Goal: Use online tool/utility: Utilize a website feature to perform a specific function

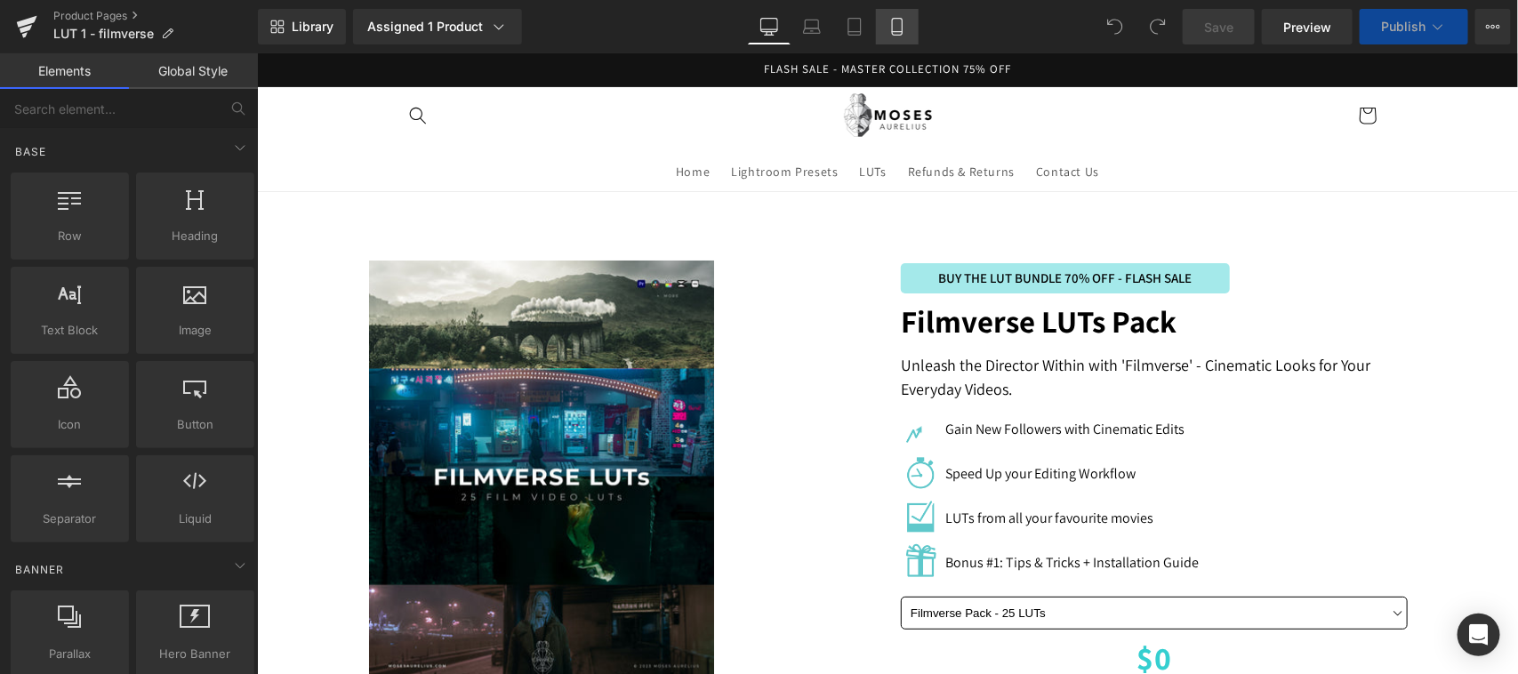
click at [895, 29] on icon at bounding box center [897, 27] width 18 height 18
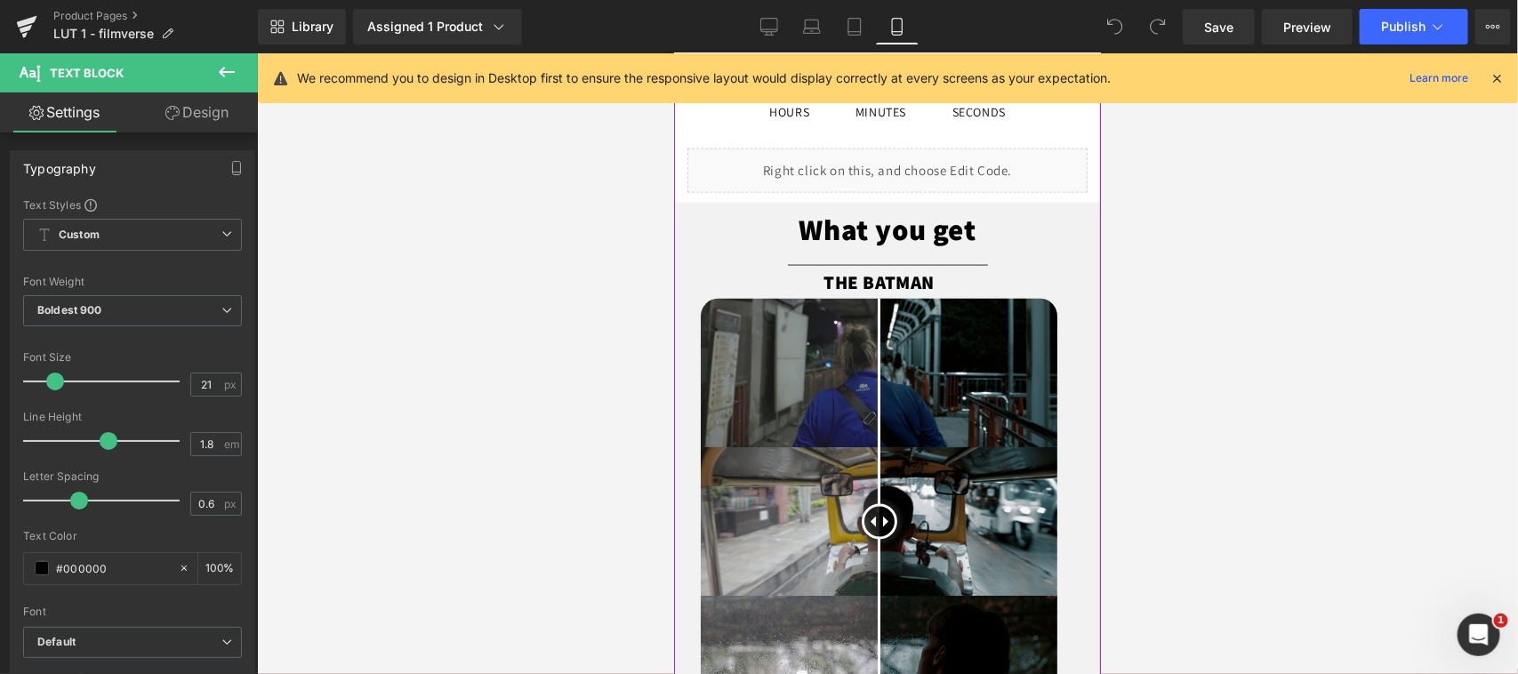
click at [673, 52] on div at bounding box center [673, 52] width 0 height 0
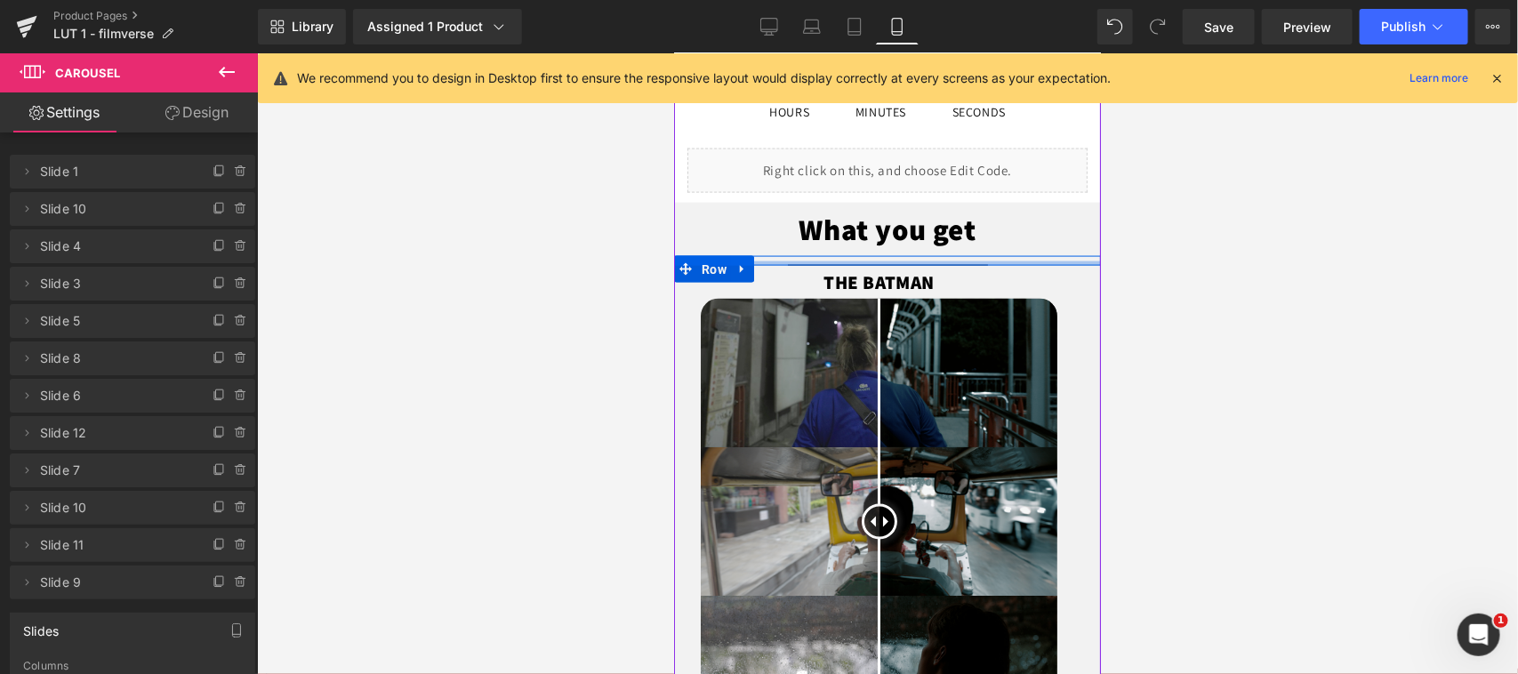
click at [936, 261] on div at bounding box center [886, 263] width 427 height 4
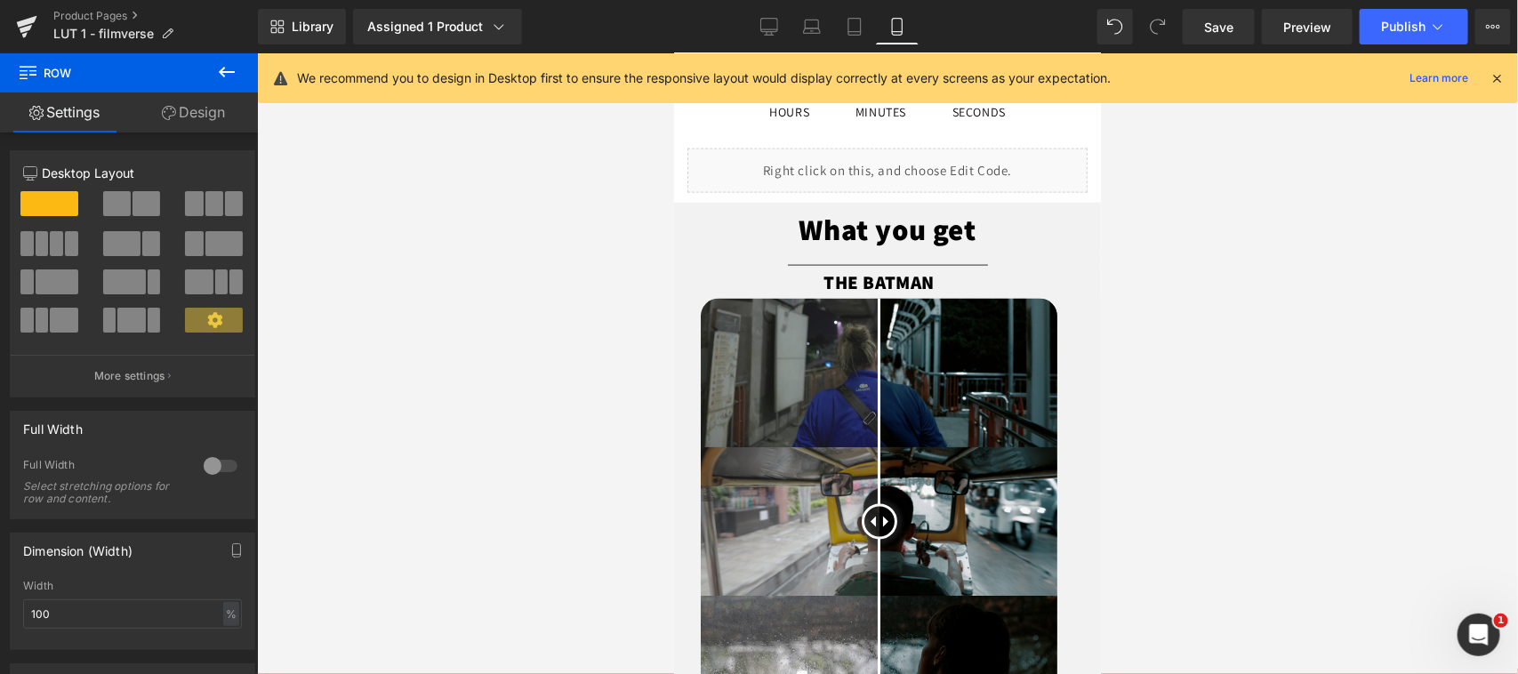
click at [1206, 259] on div at bounding box center [887, 363] width 1261 height 621
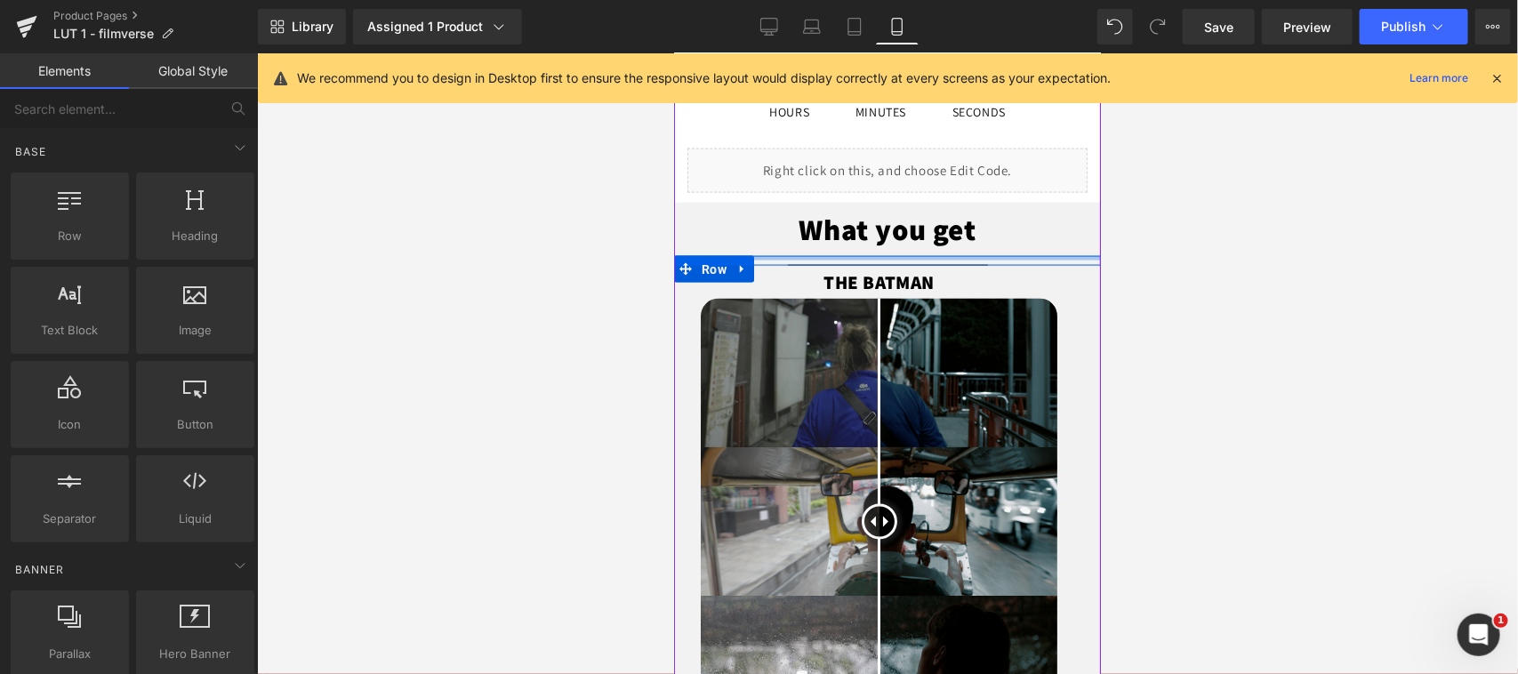
click at [952, 259] on div at bounding box center [886, 257] width 427 height 4
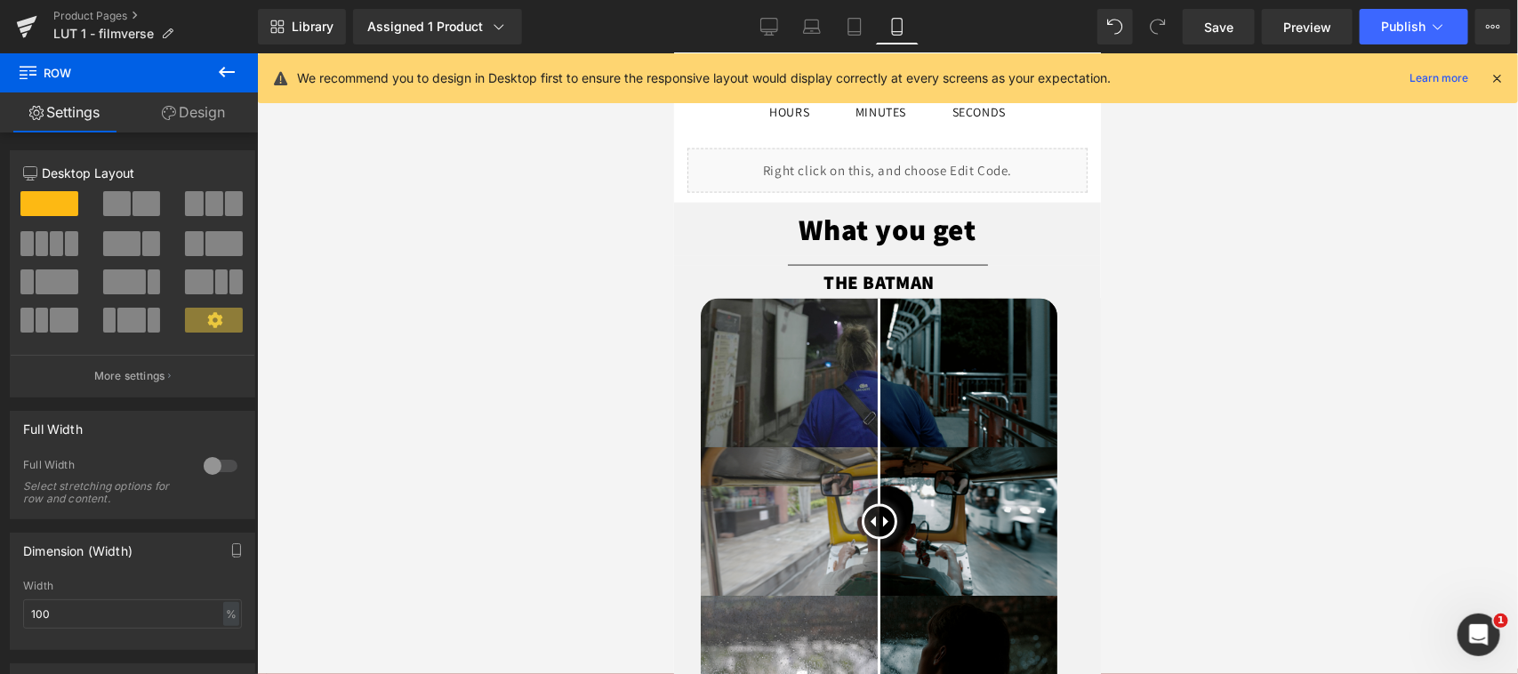
click at [416, 397] on div at bounding box center [887, 363] width 1261 height 621
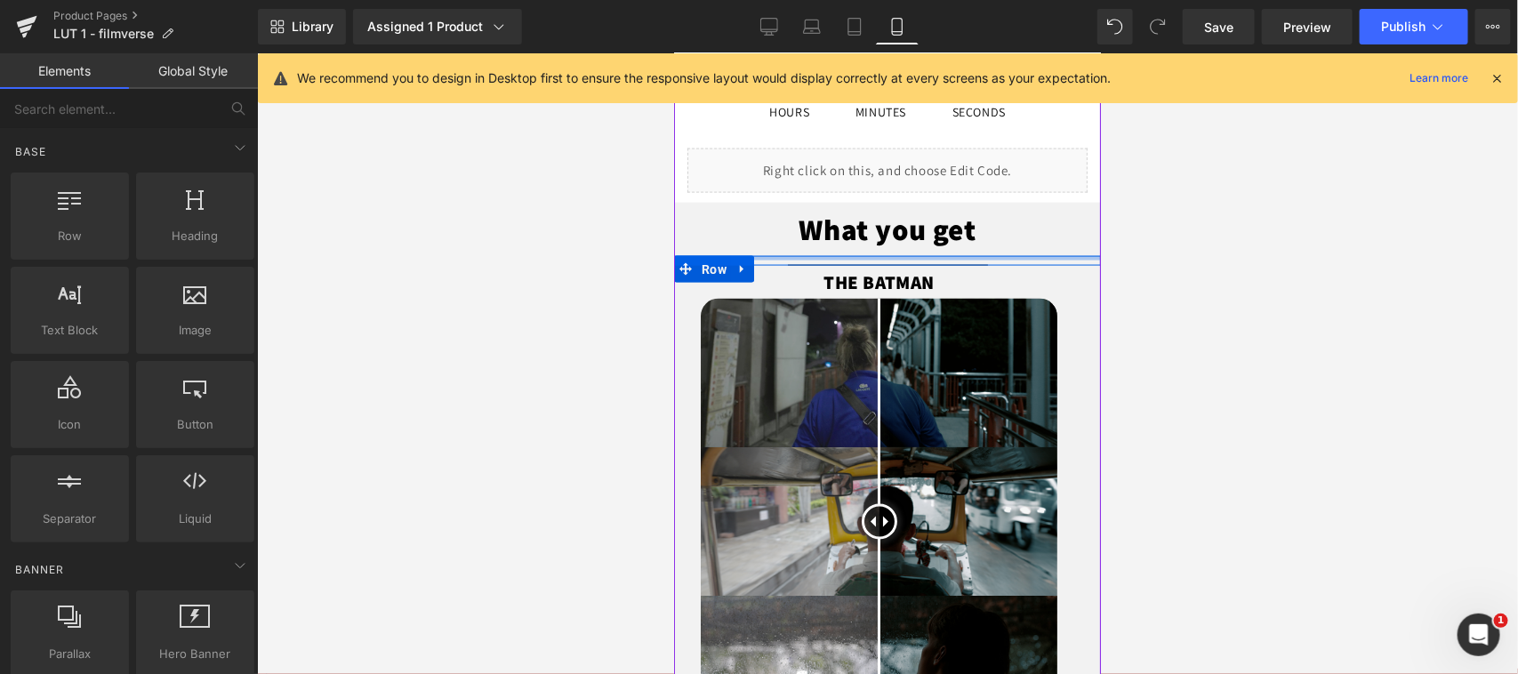
click at [762, 255] on div at bounding box center [886, 257] width 427 height 4
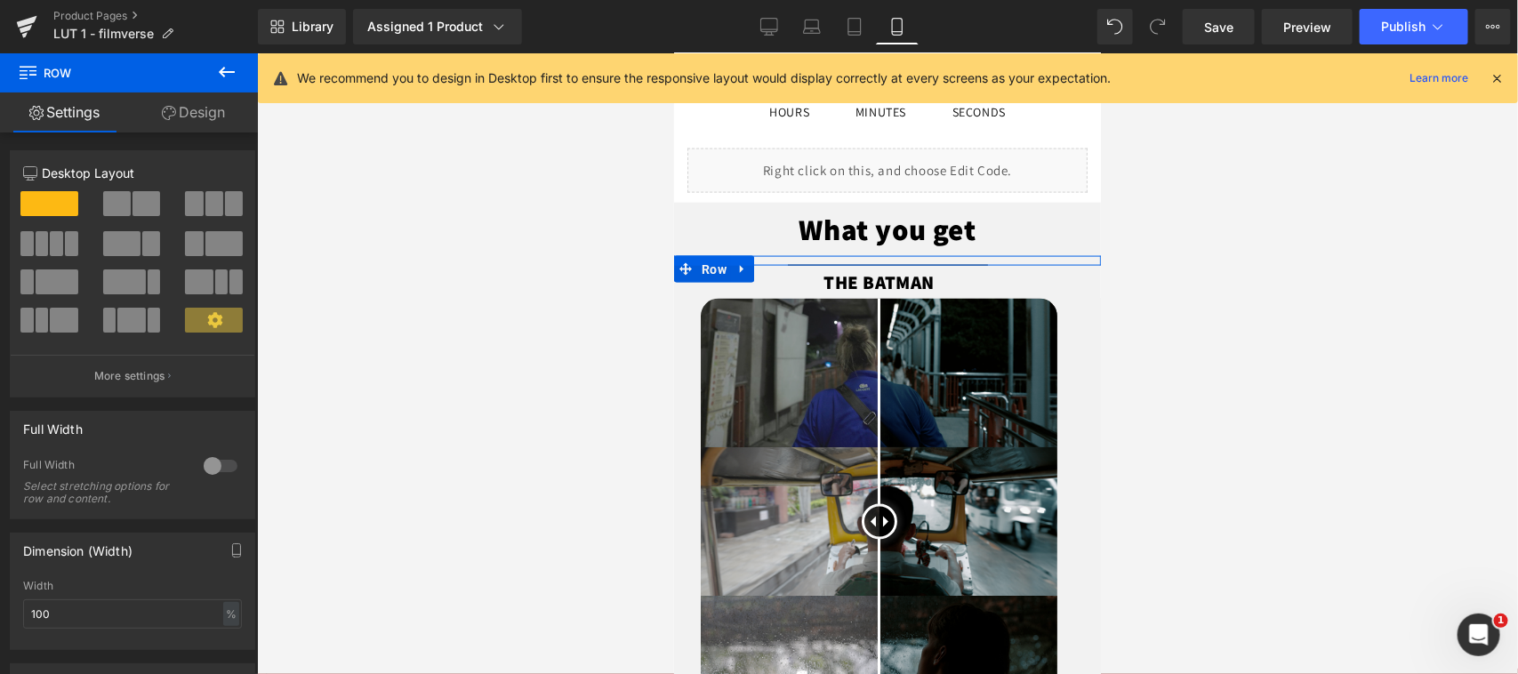
click at [197, 111] on link "Design" at bounding box center [193, 112] width 129 height 40
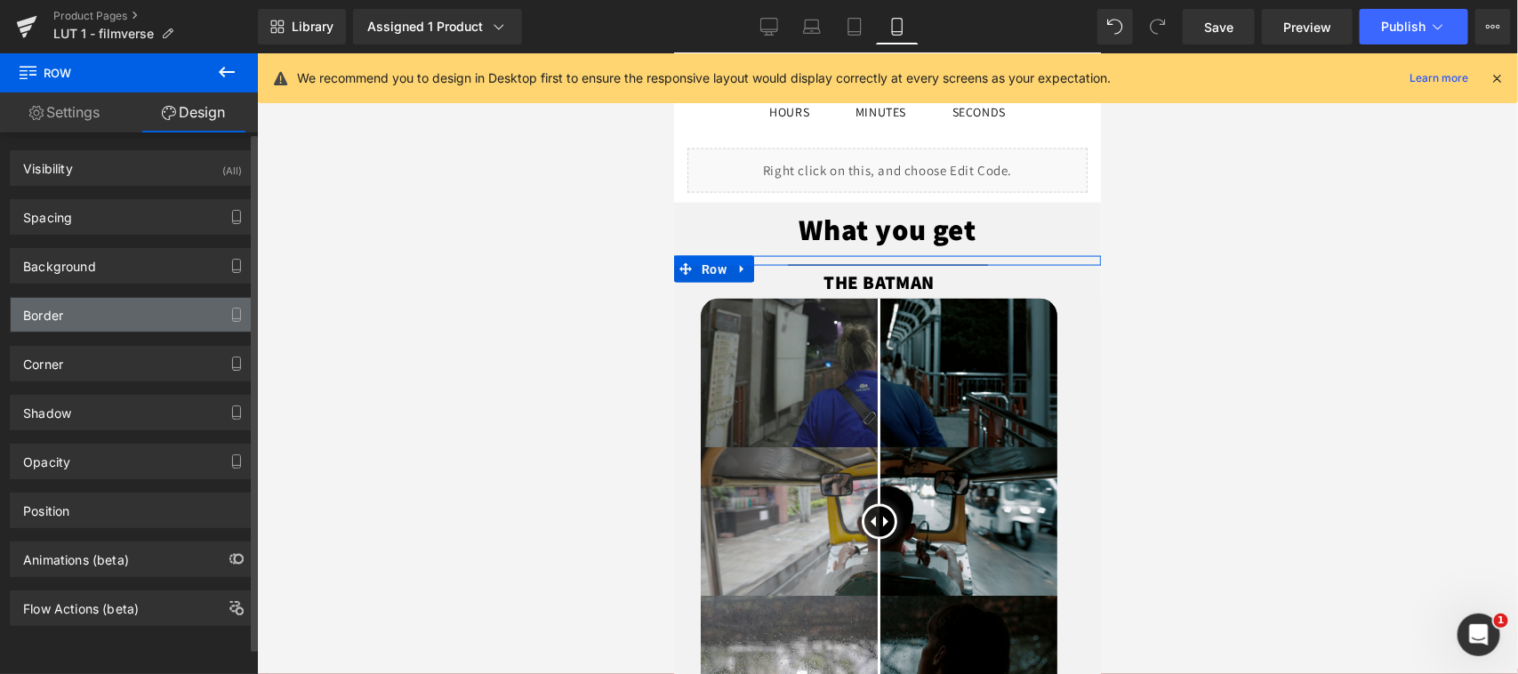
click at [126, 317] on div "Border" at bounding box center [133, 315] width 244 height 34
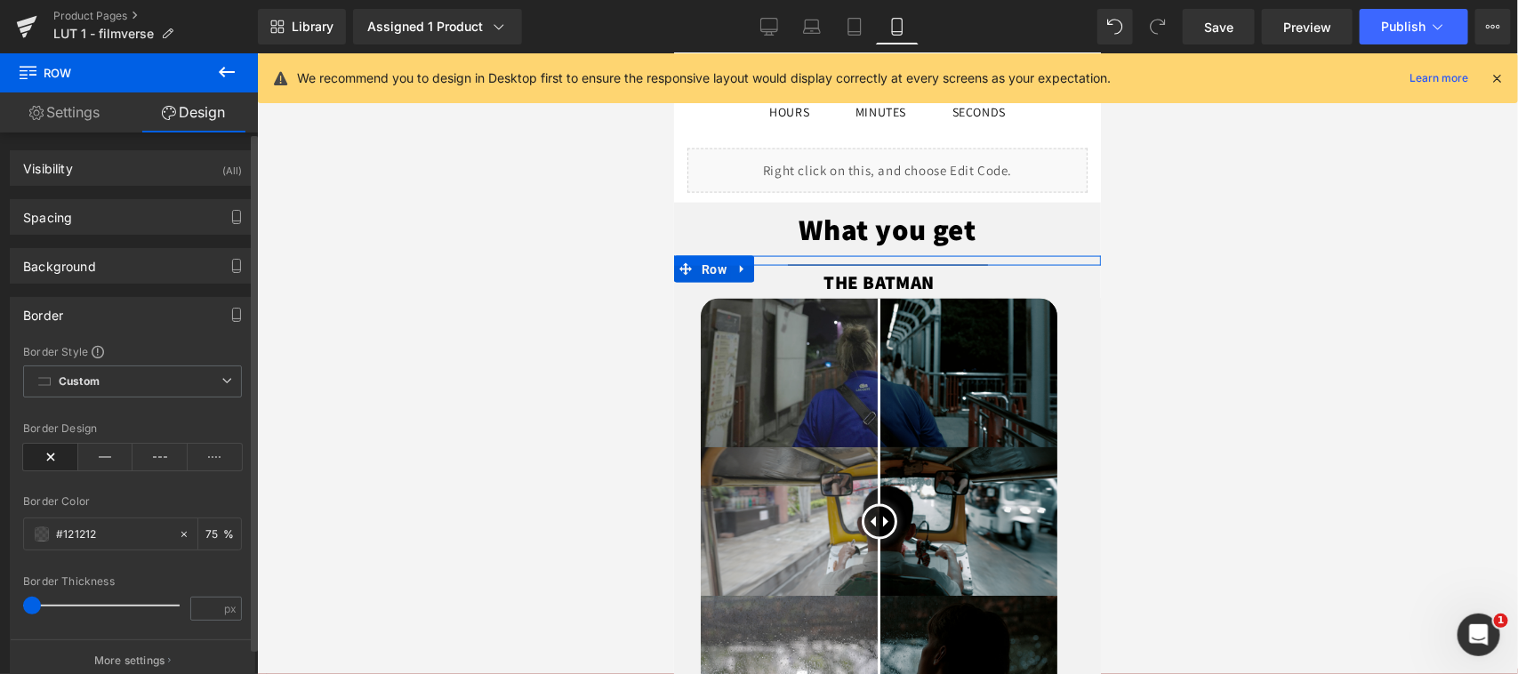
click at [126, 317] on div "Border" at bounding box center [133, 315] width 244 height 34
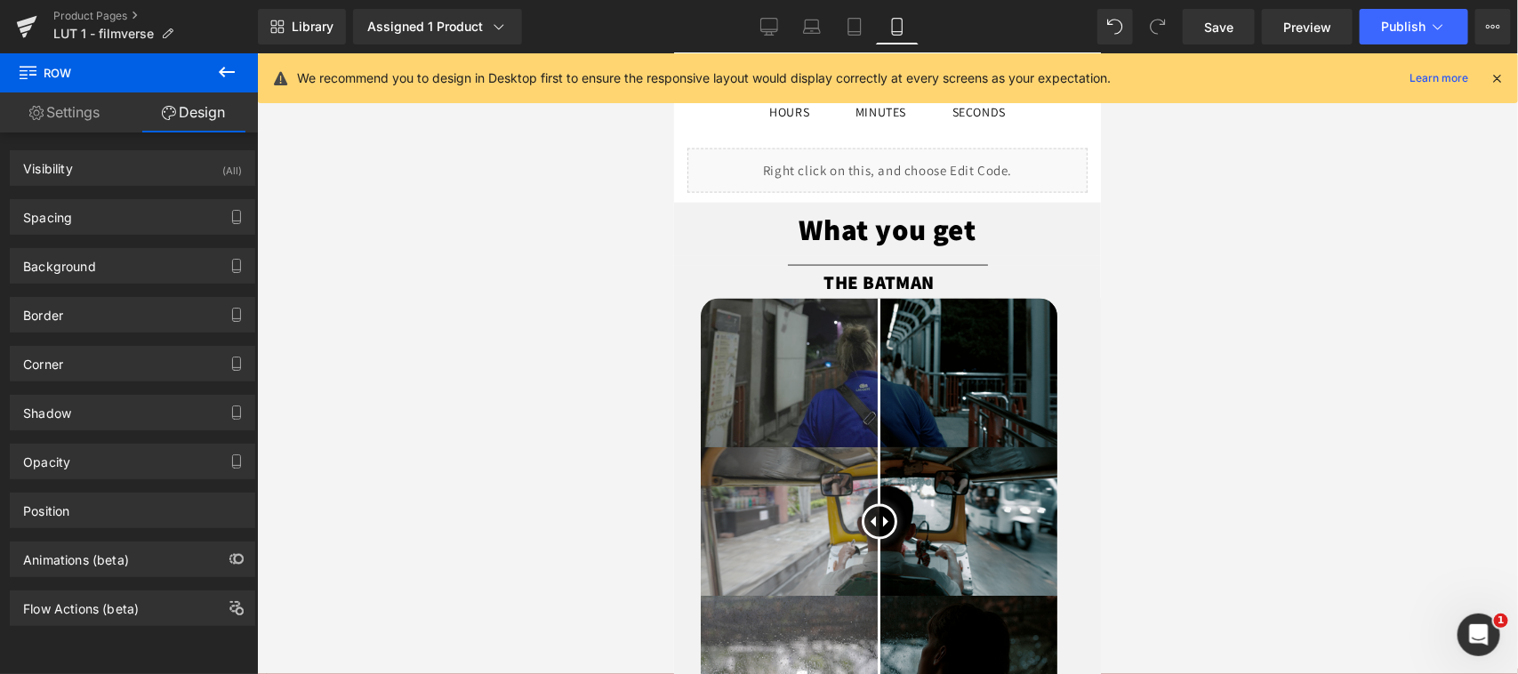
click at [1317, 415] on div at bounding box center [887, 363] width 1261 height 621
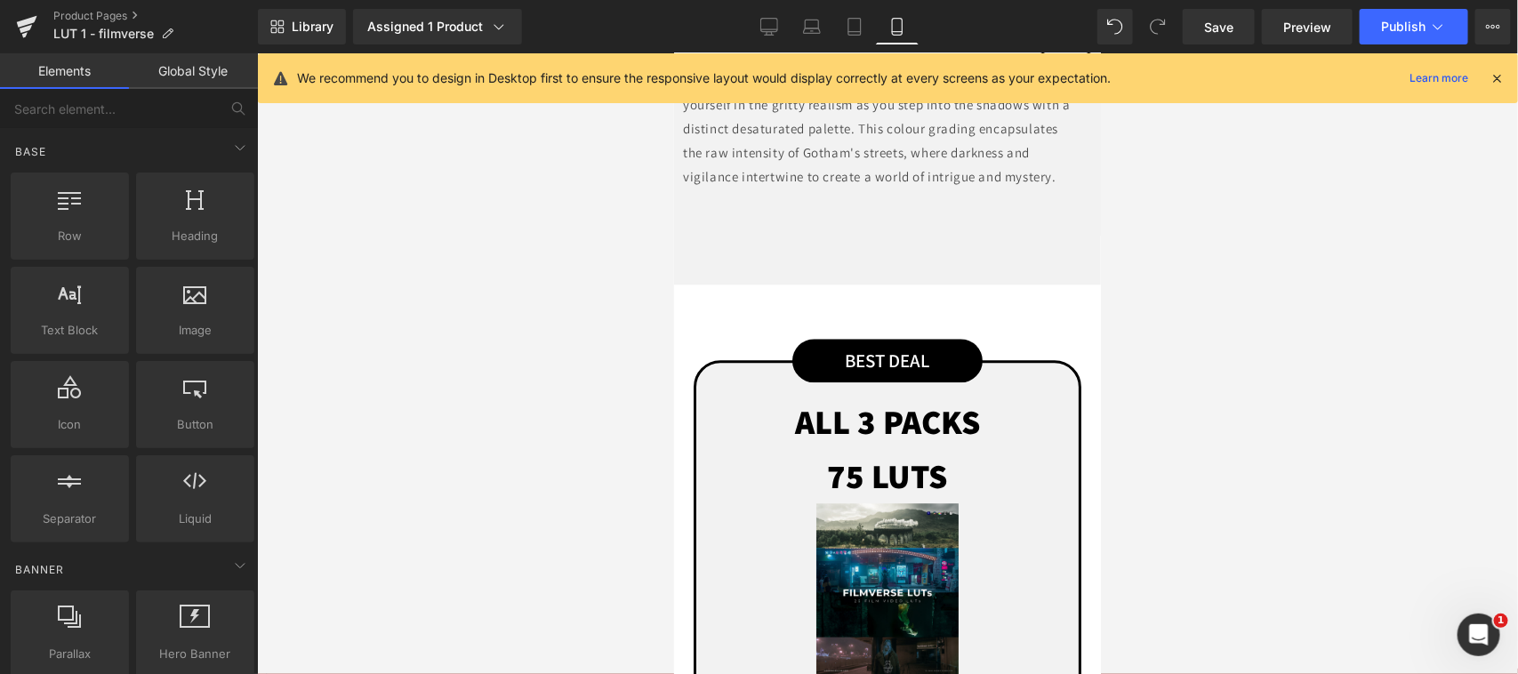
scroll to position [1481, 0]
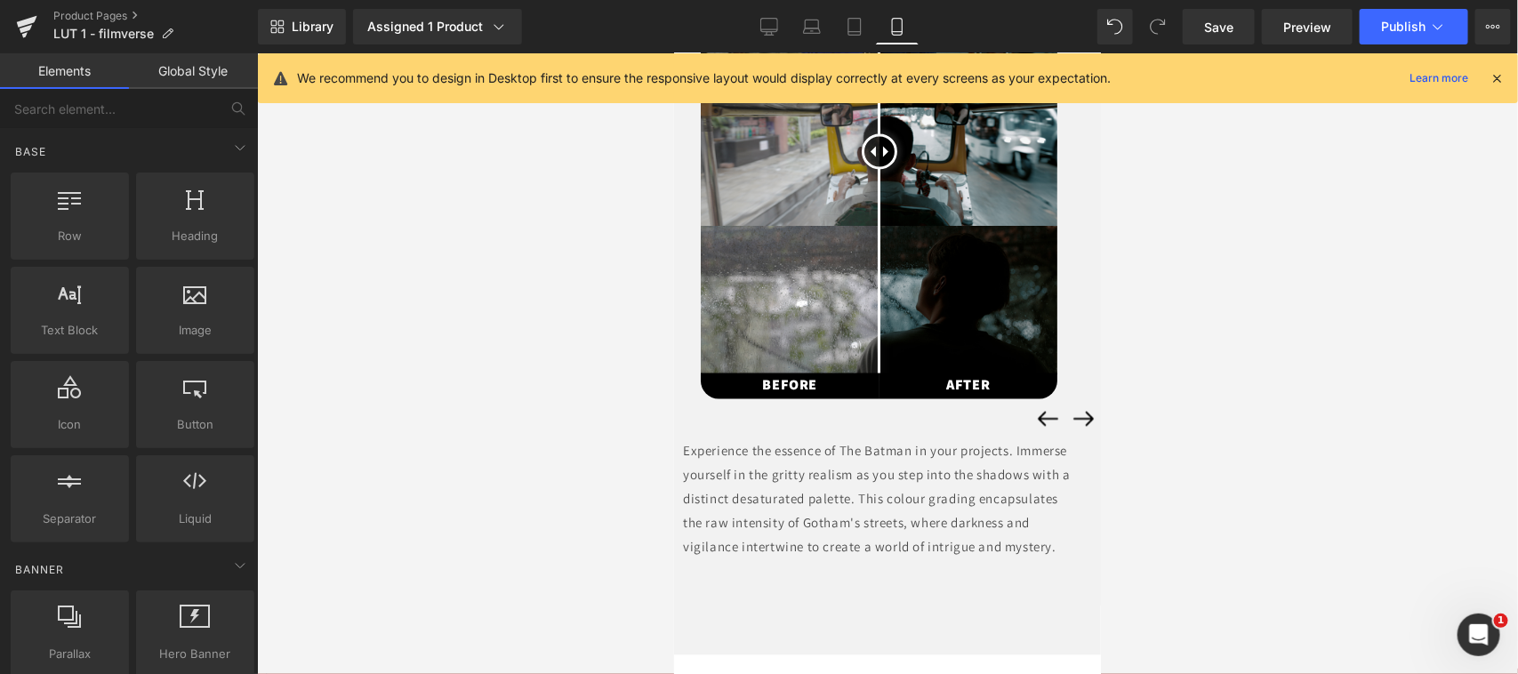
click at [784, 382] on div "BEFORE Text Block" at bounding box center [789, 386] width 179 height 26
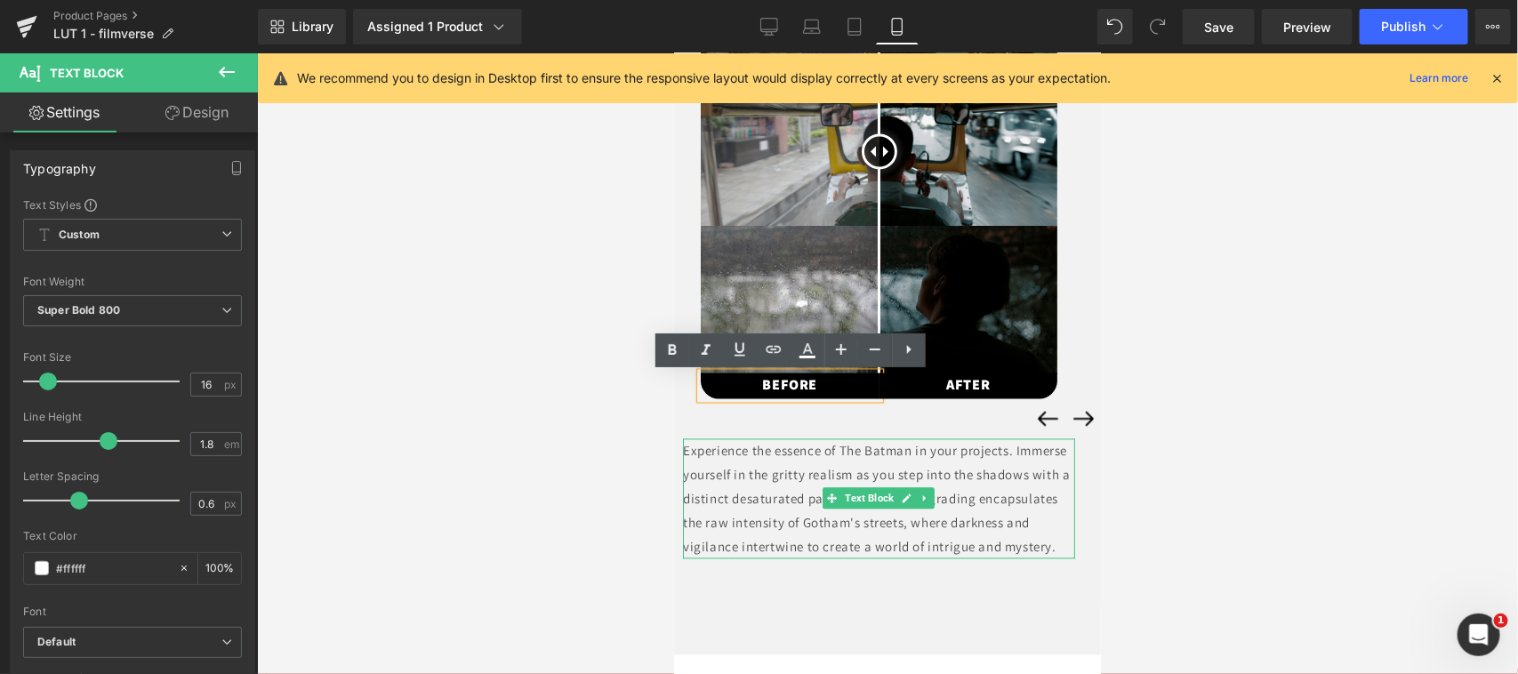
click at [736, 484] on p "Experience the essence of The Batman in your projects. Immerse yourself in the …" at bounding box center [878, 498] width 392 height 120
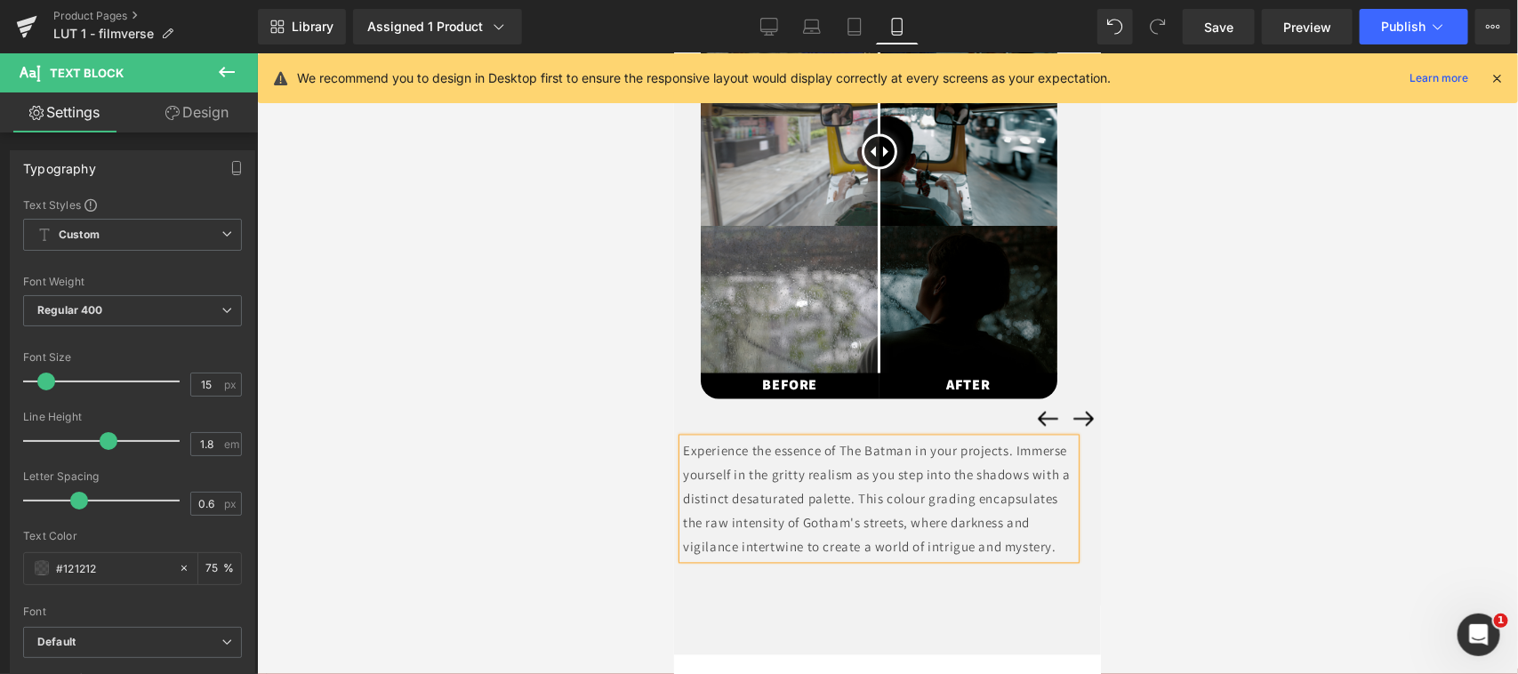
click at [645, 429] on div at bounding box center [887, 363] width 1261 height 621
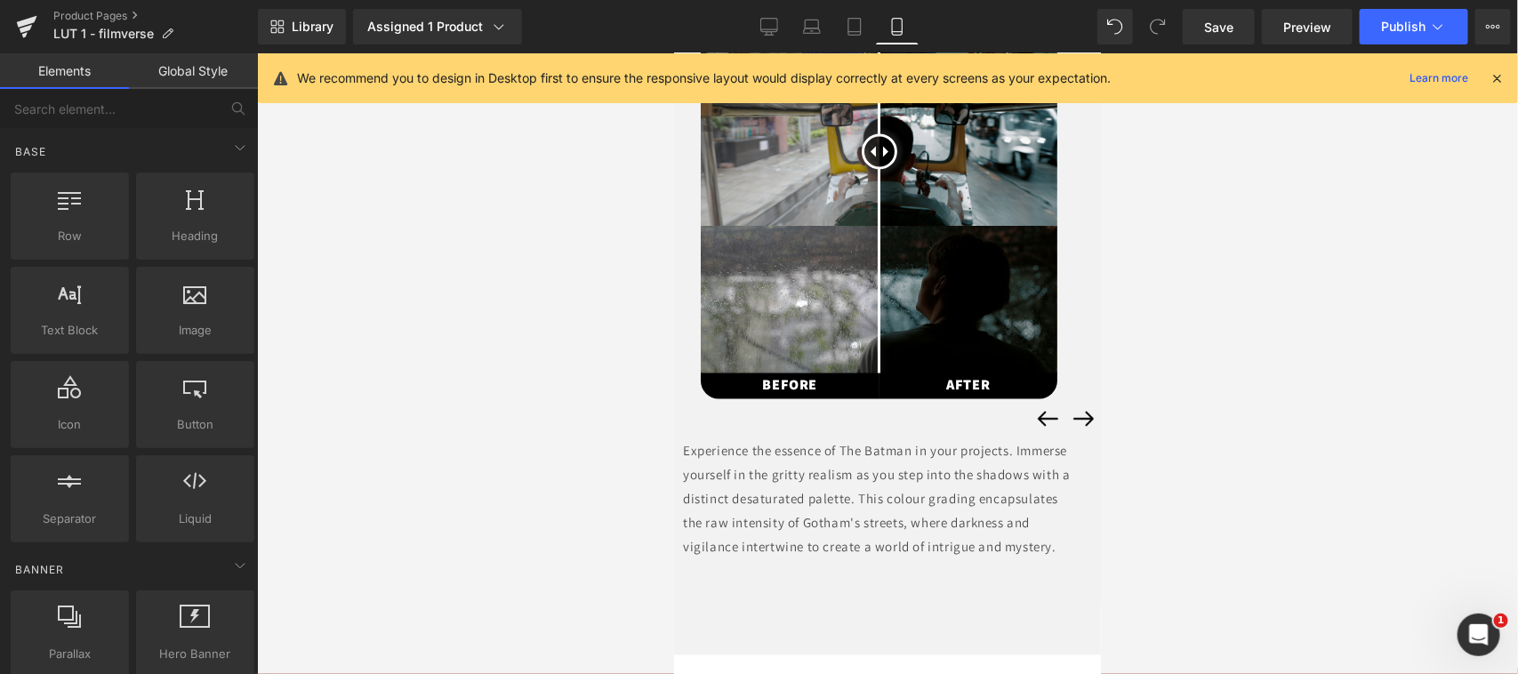
scroll to position [1481, 0]
